Goal: Task Accomplishment & Management: Manage account settings

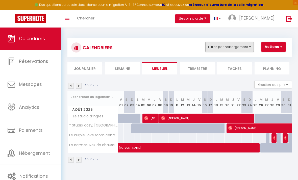
click at [243, 42] on button "Filtrer par hébergement" at bounding box center [229, 47] width 48 height 10
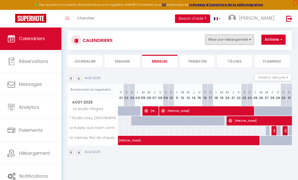
scroll to position [7, 0]
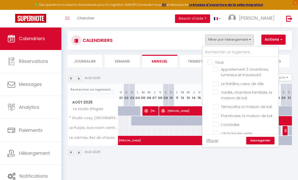
click at [211, 62] on input "Tous" at bounding box center [245, 61] width 76 height 5
checkbox input "true"
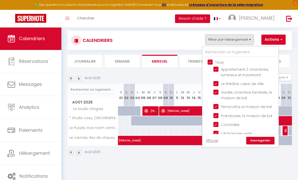
checkbox input "true"
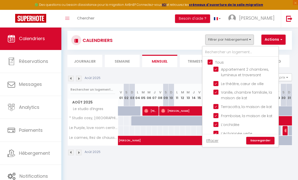
checkbox input "true"
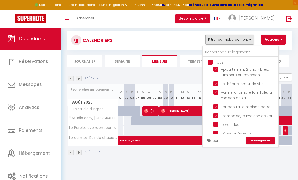
checkbox input "true"
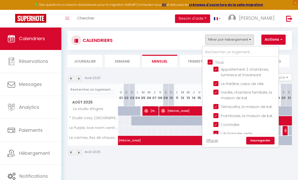
checkbox input "true"
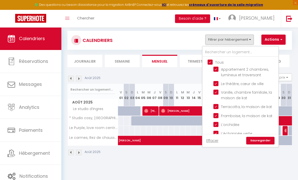
checkbox input "true"
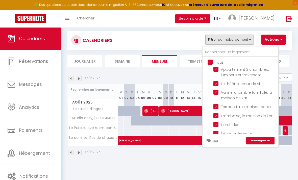
checkbox input "true"
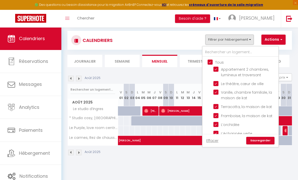
checkbox input "true"
click at [266, 142] on link "Sauvegarder" at bounding box center [260, 141] width 28 height 8
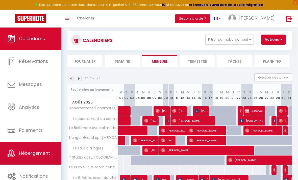
click at [41, 155] on span "Hébergement" at bounding box center [34, 153] width 31 height 6
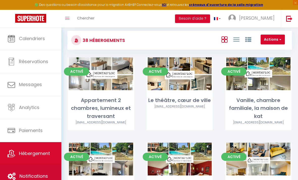
click at [46, 174] on span "Notifications" at bounding box center [33, 176] width 28 height 6
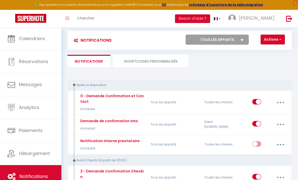
click at [152, 64] on li "SHORTCODES PERSONNALISÉS" at bounding box center [151, 61] width 76 height 12
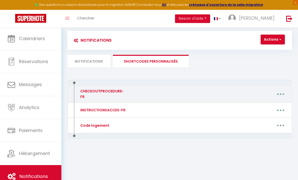
click at [283, 96] on button "button" at bounding box center [280, 94] width 13 height 10
click at [267, 105] on link "Editer" at bounding box center [266, 106] width 37 height 9
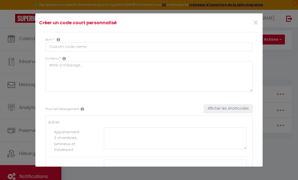
type input "CHECKOUTPROCEDURE-FR"
type textarea "CHECKOUTPROCEDURE-FR"
type textarea "1 - Faire la vaisselle et jeter les poubelles (emplacement en bas de l’escalier…"
type textarea "1 - Faire la vaisselle et jeter les poubelles 2 -baisser tout les chauffages à …"
type textarea "1 - Faire la vaisselle et jeter les poubelles 2 - baisser tout les chauffages à…"
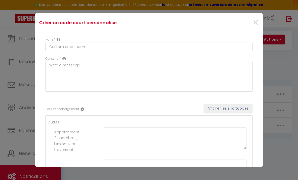
type textarea "1 - Faire la vaisselle et jeter les poubelles 2 - baisser tout les chauffages à…"
type textarea "1 - Faire la vaisselle et jeter les poubelles (chemin en face du logement, poub…"
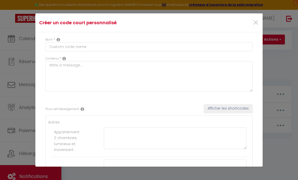
type textarea "1 - Faire la vaisselle et jeter les poubelles 2 -baisser tout les chauffages (1…"
type textarea "1 - Faire la vaisselle et jeter les poubelles 2 - baisser tout les chauffages/C…"
type textarea "1 - Faire la vaisselle et jeter les poubelles 2 - baisser tout les chauffages (…"
type textarea "1 - Faire la vaisselle et jeter les poubelles 2 - baisser tout les chauffages /…"
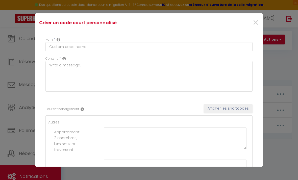
type textarea "1 - Faire la vaisselle et jeter les poubelles 2 - baisser tout les chauffages (…"
type textarea "1 - Faire la vaisselle et jeter les poubelles 2 - baisser tout les chauffages /…"
type textarea "1 - Faire la vaisselle et jeter les poubelles 2 - A 10h00 maximum, fermer à clé…"
type textarea "1 - Faire la vaisselle et jeter les poubelles 2 - baisser tout les chauffages (…"
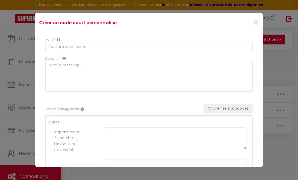
type textarea "1 - Faire la vaisselle et jeter les poubelles 2 - Vérifier que les fenêtres son…"
type textarea "1 - Faire la vaisselle et jeter les poubelles 2 - baisser tout les chauffages /…"
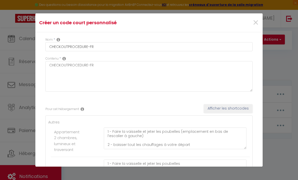
type textarea "1 - Faire la vaisselle et jeter les poubelles 2 - Baisser tout les chauffages à…"
type textarea "1 - Faire la vaisselle et jeter les poubelles (local en face du logement) 2 - B…"
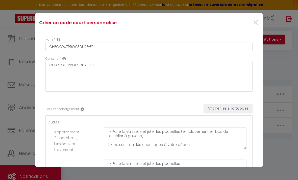
type textarea "1 - Faire la vaisselle et jeter les poubelles (local dans la cour de gauche) 2 …"
type textarea "1 - Faire la vaisselle et jeter les poubelles 2 - baisser tout les chauffages /…"
type textarea "1 - Faire la vaisselle et jeter les poubelles 2 -baisser tout les chauffages à …"
type textarea "1 - Faire la vaisselle et jeter les poubelles 2 - Vérifier la fermeture des fen…"
type textarea "1 - Faire la vaisselle et jeter les poubelles (local laverie) 2 - Baisser tout …"
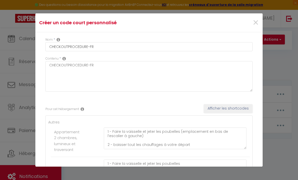
type textarea "1 - Faire la vaisselle et jeter les poubelles 2 - Baisser tout les chauffages /…"
type textarea "1 - Faire la vaisselle et jeter les poubelles (local porte de droite en bas de …"
type textarea "1 - Faire la vaisselle et jeter les poubelles (conteneur [PERSON_NAME] en face …"
type textarea "1 - Faire la vaisselle et jeter les poubelles 2 - Baisser la Clim à votre dépar…"
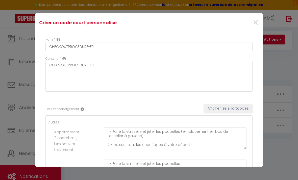
type textarea "1 - Faire la vaisselle et jeter les poubelles 2 - Baisser tout les chauffages à…"
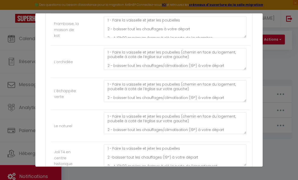
scroll to position [246, 0]
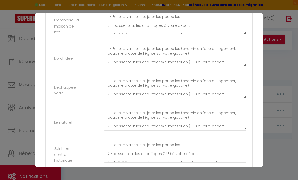
click at [227, 51] on textarea "1 - Faire la vaisselle et jeter les poubelles (chemin en face du logement, poub…" at bounding box center [175, 56] width 142 height 22
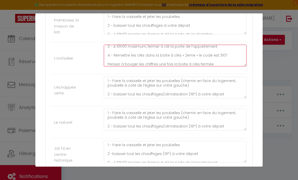
scroll to position [29, 0]
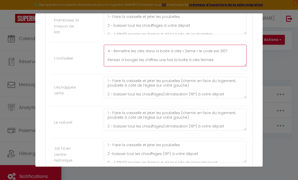
click at [225, 45] on textarea "1 - Faire la vaisselle et jeter les poubelles (chemin en face du logement, poub…" at bounding box center [175, 56] width 142 height 22
click at [224, 45] on textarea "1 - Faire la vaisselle et jeter les poubelles (chemin en face du logement, poub…" at bounding box center [175, 56] width 142 height 22
type textarea "1 - Faire la vaisselle et jeter les poubelles (chemin en face du logement, poub…"
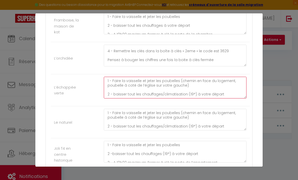
click at [225, 80] on textarea "1 - Faire la vaisselle et jeter les poubelles (chemin en face du logement, poub…" at bounding box center [175, 88] width 142 height 22
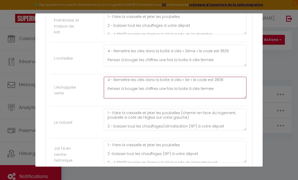
scroll to position [28, 0]
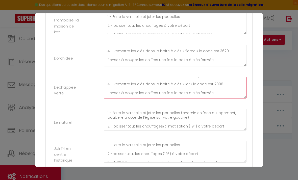
click at [225, 77] on textarea "1 - Faire la vaisselle et jeter les poubelles (chemin en face du logement, poub…" at bounding box center [175, 88] width 142 height 22
type textarea "1 - Faire la vaisselle et jeter les poubelles (chemin en face du logement, poub…"
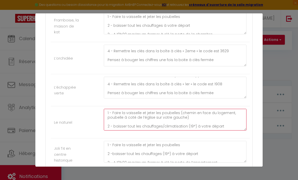
click at [229, 112] on textarea "1 - Faire la vaisselle et jeter les poubelles (chemin en face du logement, poub…" at bounding box center [175, 120] width 142 height 22
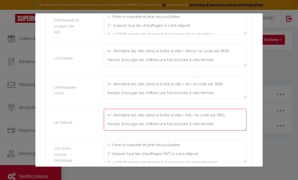
scroll to position [26, 0]
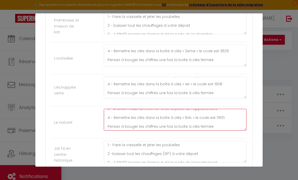
click at [227, 109] on textarea "1 - Faire la vaisselle et jeter les poubelles (chemin en face du logement, poub…" at bounding box center [175, 120] width 142 height 22
click at [224, 109] on textarea "1 - Faire la vaisselle et jeter les poubelles (chemin en face du logement, poub…" at bounding box center [175, 120] width 142 height 22
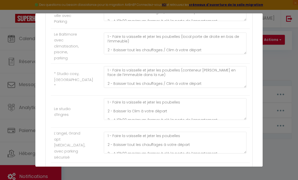
scroll to position [6, 0]
type textarea "1 - Faire la vaisselle et jeter les poubelles (chemin en face du logement, poub…"
type textarea "1 - Faire la vaisselle et jeter les poubelles 2 - baisser tout les chauffages /…"
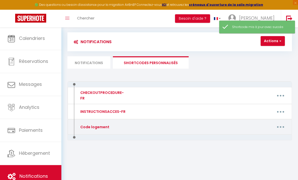
click at [280, 130] on button "button" at bounding box center [280, 127] width 13 height 10
click at [267, 138] on link "Editer" at bounding box center [266, 139] width 37 height 9
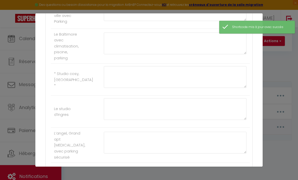
type input "Code logement"
type textarea "Code logement"
type textarea "Voici le code de la boite à clés : 2309 Pensez à bouger les chiffres une fois l…"
type textarea "Voici le code de la boite à clés : 9368 Pensez à bouger les chiffres une fois l…"
type textarea "Voici le code de la boite à clés : 3107 Pensez à bouger les chiffres une fois l…"
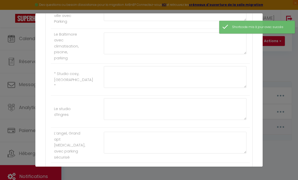
type textarea "Voici le code de la boite à clés : 2808 Pensez à bouger les chiffres une fois l…"
type textarea "Voici le code de la boite à clés : 0601 Pensez à bouger les chiffres une fois l…"
type textarea "Voici le code de la boite à clés : 8705 Pensez à bouger les chiffres une fois l…"
type textarea "Voici le code de la boite à clés : 1148 Pensez à bouger les chiffres une fois l…"
type textarea "Voici le code de la boite à clés : 5913 Pensez à bouger les chiffres une fois l…"
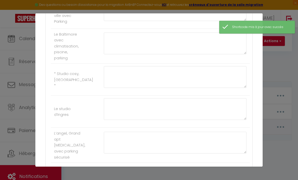
type textarea "Voici le code de la boite à clés : 2309 Pensez à bouger les chiffres une fois l…"
type textarea "Voici le code de la boite à clés : 7243 Pensez à bouger les chiffres une fois l…"
type textarea "Voici le code de la boite à clés : 5418 Pensez à bouger les chiffres une fois l…"
type textarea "Voici le code de la boite à clés : 5124 Pensez à bouger les chiffres une fois l…"
type textarea "Voici le code de la boite à clés : 2309 Pensez à bouger les chiffres une fois l…"
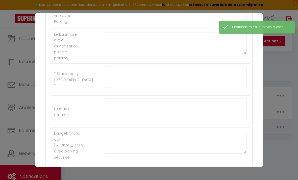
type textarea "Voici le code de la boite à clés : 0901 Pensez à bouger les chiffres une fois l…"
type textarea "Voici le code de la boite à clés : 3101 Pensez à bouger les chiffres une fois l…"
type textarea "Voici le code de la boite à clés : 0310 Pensez à bouger les chiffres une fois l…"
type textarea "Voici le code de la boite à clés : 2906 Pensez à bouger les chiffres une fois l…"
type textarea "Voici le code de la boite à clés : 7077 Pensez à bouger les chiffres une fois l…"
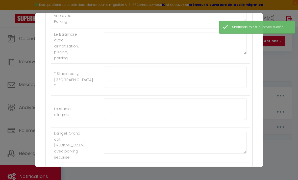
type textarea "Voici le code de la boite à clés : 8729 Pensez à bouger les chiffres une fois l…"
type textarea "Voici le code de la boite à clés : 1711 Pensez à bouger les chiffres une fois l…"
type textarea "Voici le code des boites à clés : - 1 : 7077 - 2 : 8729 - 3 : 1711 Pensez à bou…"
type textarea "Voici le code de la boite à clés : 5214 Pensez à bouger les chiffres une fois l…"
type textarea "Voici le code de la boite à clés : 2612 Pensez à bouger les chiffres une fois l…"
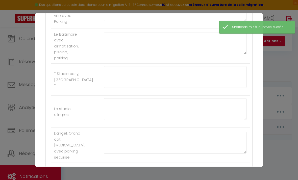
type textarea "Voici le code de la boite à clés : 3101 Pensez à bouger les chiffres une fois l…"
type textarea "Voici le code de la boite à clés : 7592 Pensez à bouger les chiffres une fois l…"
type textarea "Voici le code de la boite à clés : 4829 Pensez à bouger les chiffres une fois l…"
type textarea "Voici le code de la boite à clés : 6159 Pensez à bouger les chiffres une fois l…"
type textarea "Voici le code de la boite à clés : 3792 Pensez à bouger les chiffres une fois l…"
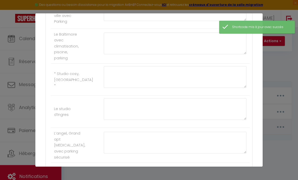
type textarea "Voici le code de la boite à clés : 2827 Pensez à bouger les chiffres une fois l…"
type textarea "Voici le code de la boite à clés : 5392 Pensez à bouger les chiffres une fois l…"
type textarea "Voici le code de la boite à clés : 6371 Pensez à bouger les chiffres une fois l…"
type textarea "Voici le code de la boite à clés : 4618 Pensez à bouger les chiffres une fois l…"
type textarea "Voici le code de la boite à clés : 7304 Pensez à bouger les chiffres une fois l…"
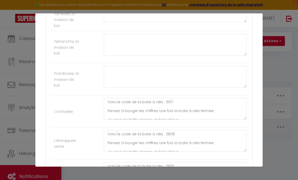
scroll to position [193, 0]
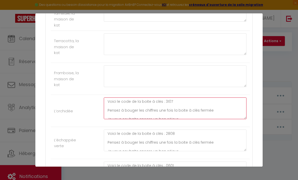
click at [211, 98] on textarea "Voici le code de la boite à clés : 3107 Pensez à bouger les chiffres une fois l…" at bounding box center [175, 108] width 142 height 22
type textarea "Voici le code de la boite à clés : 3629 Pensez à bouger les chiffres une fois l…"
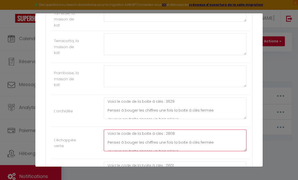
click at [186, 129] on textarea "Voici le code de la boite à clés : 2808 Pensez à bouger les chiffres une fois l…" at bounding box center [175, 140] width 142 height 22
click at [175, 132] on textarea "Voici le code de la boite à clés : 2808 Pensez à bouger les chiffres une fois l…" at bounding box center [175, 140] width 142 height 22
type textarea "Voici le code de la boite à clés : 1908 Pensez à bouger les chiffres une fois l…"
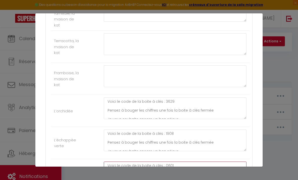
click at [180, 161] on textarea "Voici le code de la boite à clés : 0601 Pensez à bouger les chiffres une fois l…" at bounding box center [175, 172] width 142 height 22
click at [175, 163] on textarea "Voici le code de la boite à clés : 0601 Pensez à bouger les chiffres une fois l…" at bounding box center [175, 172] width 142 height 22
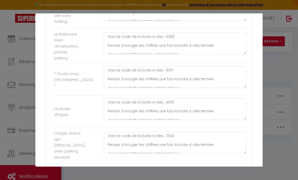
scroll to position [1203, 0]
type textarea "Voici le code de la boite à clés : 1106 Pensez à bouger les chiffres une fois l…"
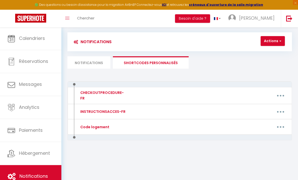
scroll to position [6, 0]
